Goal: Information Seeking & Learning: Learn about a topic

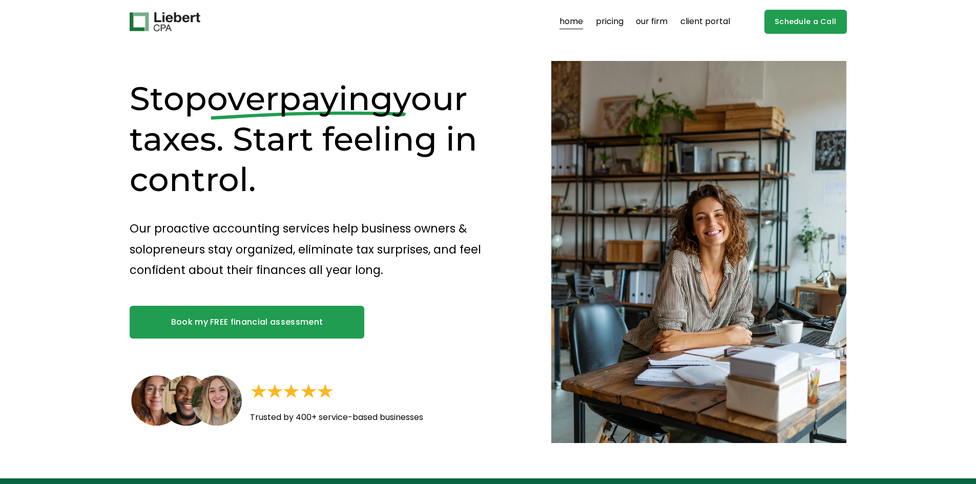
click at [651, 20] on link "our firm" at bounding box center [652, 22] width 32 height 16
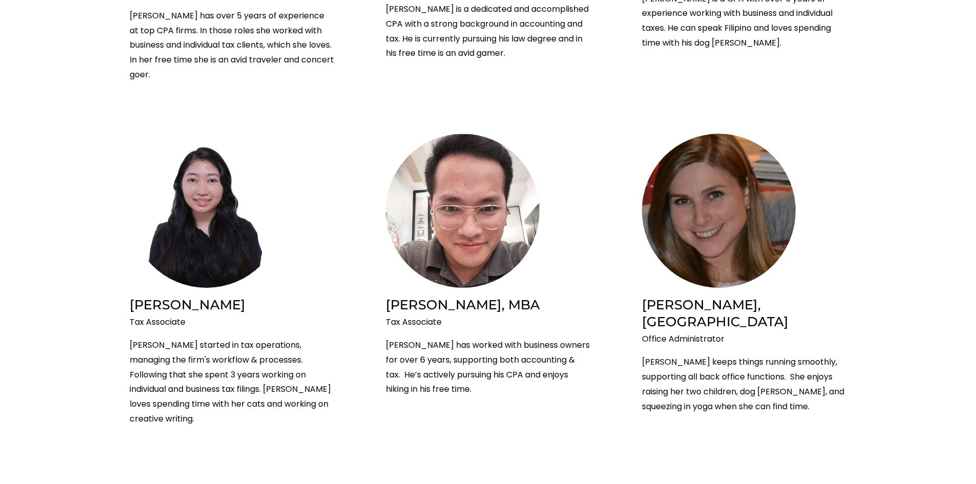
scroll to position [1746, 0]
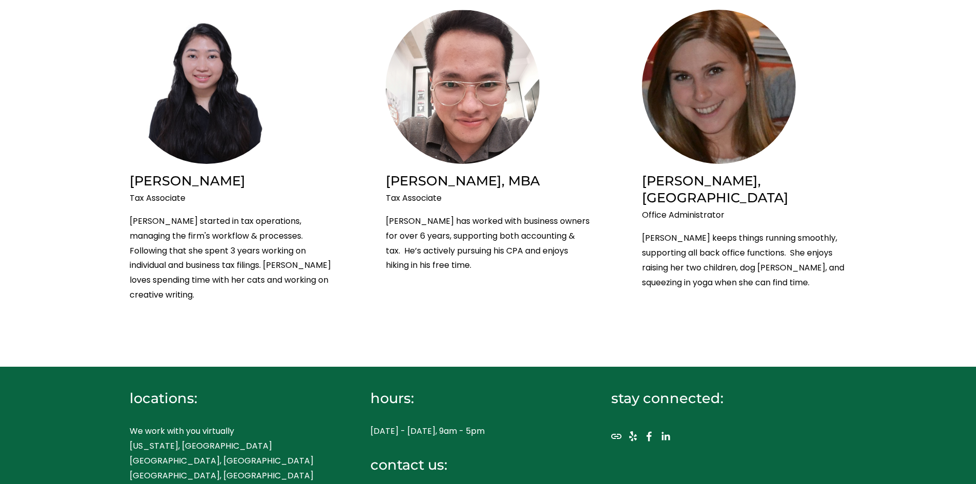
click at [158, 424] on p "We work with you virtually New York, NY Westport, CT Boston, MA Chicago, IL" at bounding box center [232, 461] width 205 height 74
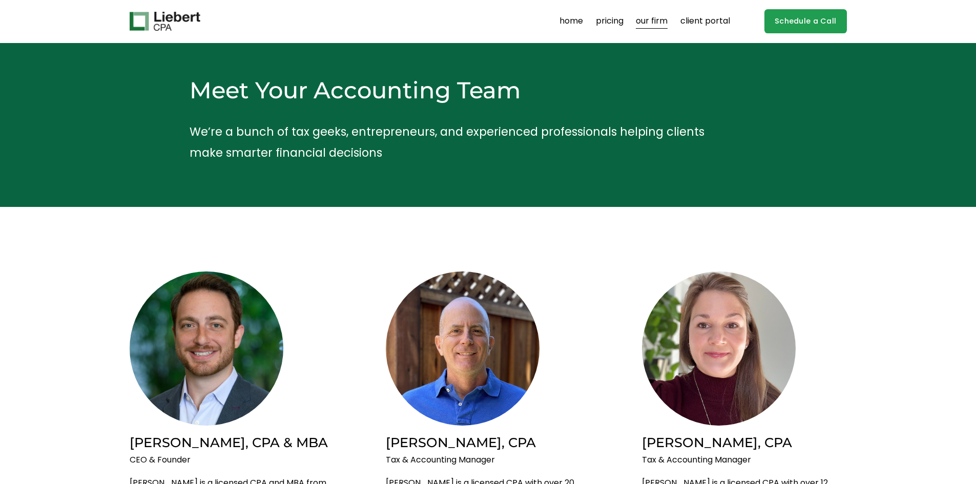
scroll to position [0, 0]
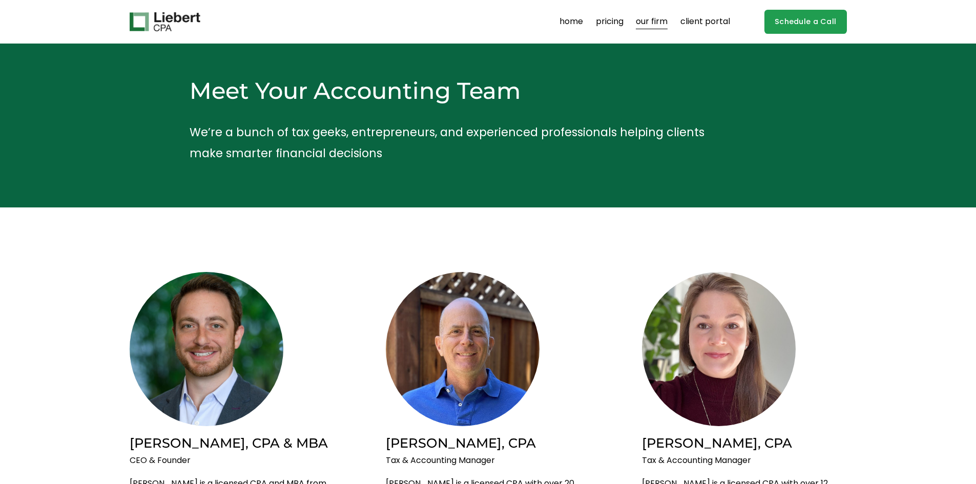
click at [618, 19] on link "pricing" at bounding box center [610, 22] width 28 height 16
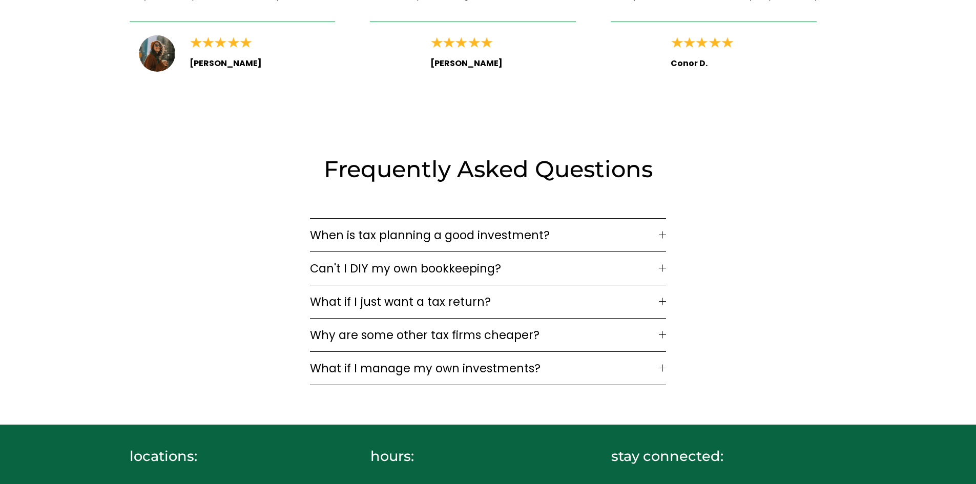
scroll to position [1551, 0]
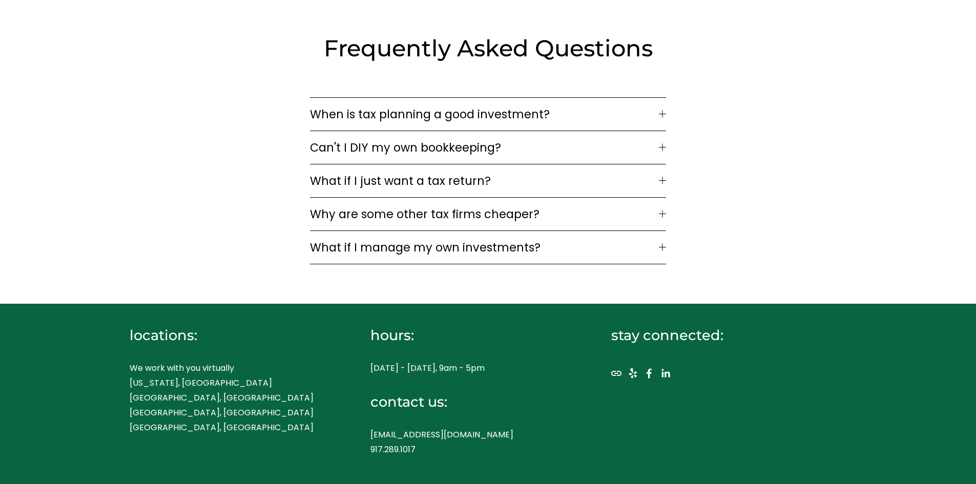
click at [398, 241] on span "What if I manage my own investments?" at bounding box center [484, 247] width 348 height 17
